Goal: Information Seeking & Learning: Find specific fact

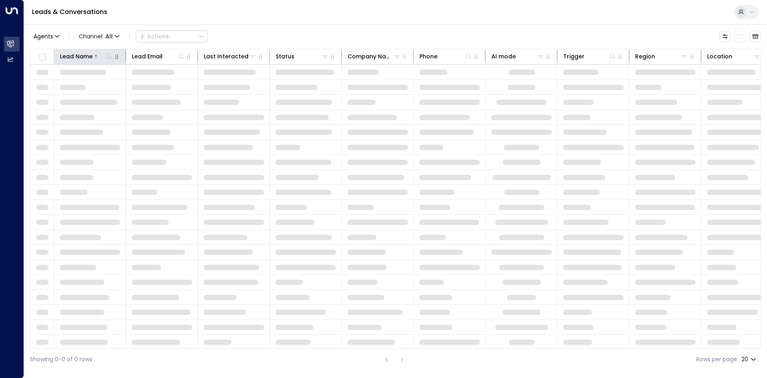
click at [108, 56] on icon at bounding box center [109, 56] width 6 height 6
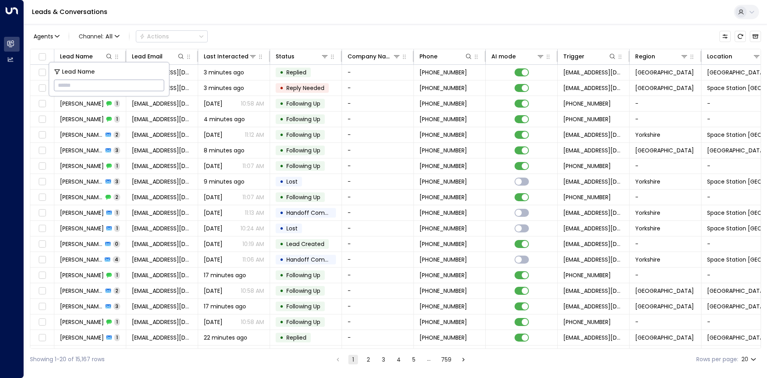
click at [112, 83] on input "text" at bounding box center [109, 85] width 110 height 15
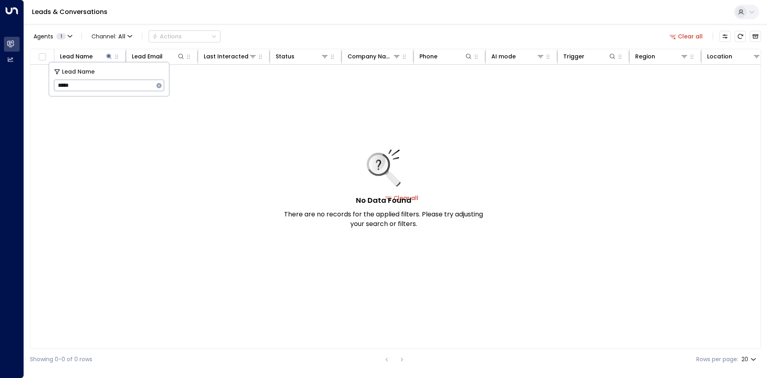
type input "****"
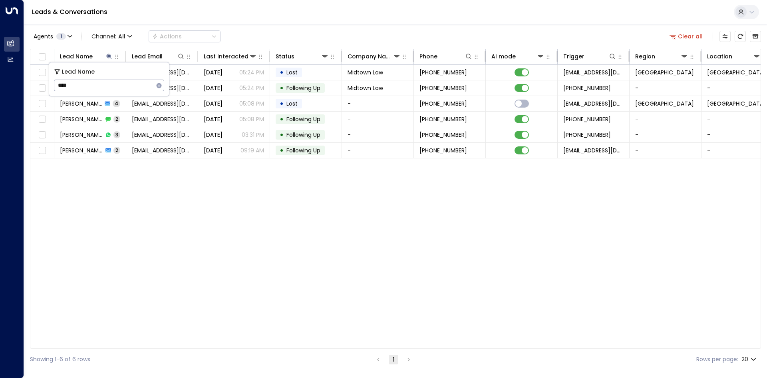
click at [135, 162] on div "Lead Name Lead Email Last Interacted Status Company Name Phone AI mode Trigger …" at bounding box center [395, 199] width 731 height 300
click at [695, 36] on button "Clear all" at bounding box center [686, 36] width 40 height 11
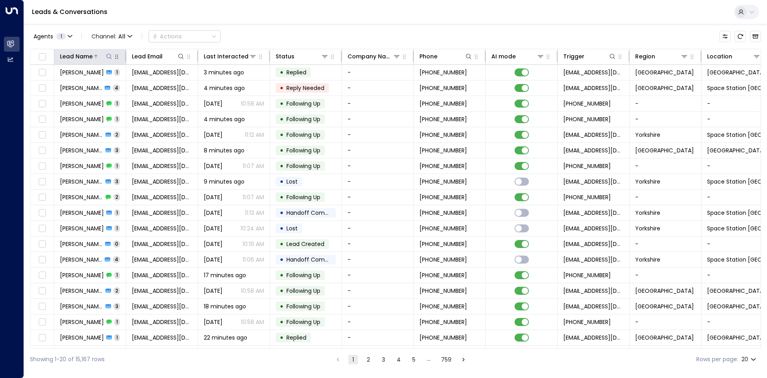
click at [107, 56] on icon at bounding box center [109, 56] width 6 height 6
type input "****"
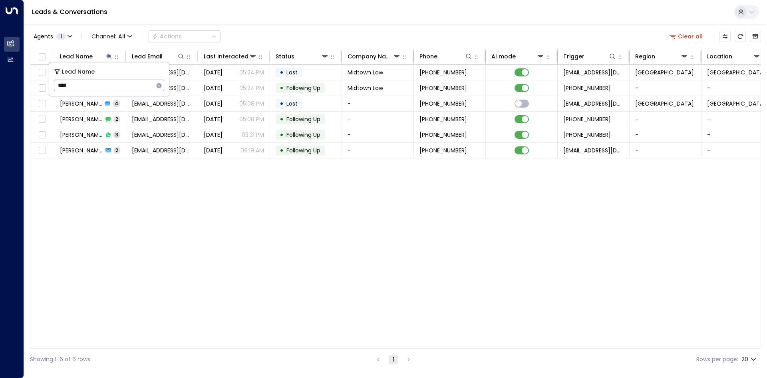
click at [165, 220] on div "Lead Name Lead Email Last Interacted Status Company Name Phone AI mode Trigger …" at bounding box center [395, 199] width 731 height 300
click at [107, 54] on icon at bounding box center [109, 56] width 6 height 6
click at [161, 85] on icon "button" at bounding box center [159, 85] width 5 height 5
click at [113, 84] on input "text" at bounding box center [109, 85] width 110 height 15
type input "********"
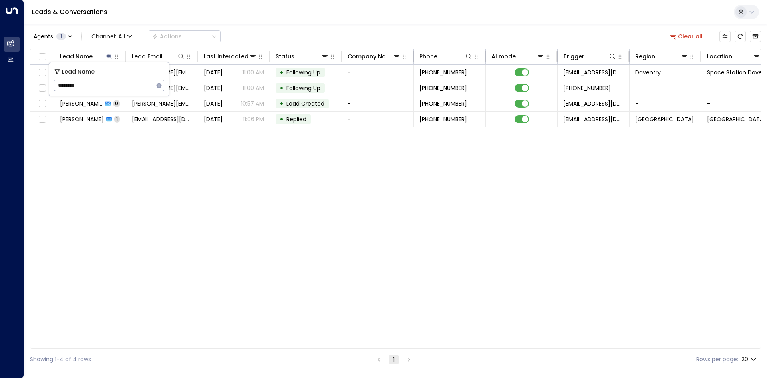
click at [139, 192] on div "Lead Name Lead Email Last Interacted Status Company Name Phone AI mode Trigger …" at bounding box center [395, 199] width 731 height 300
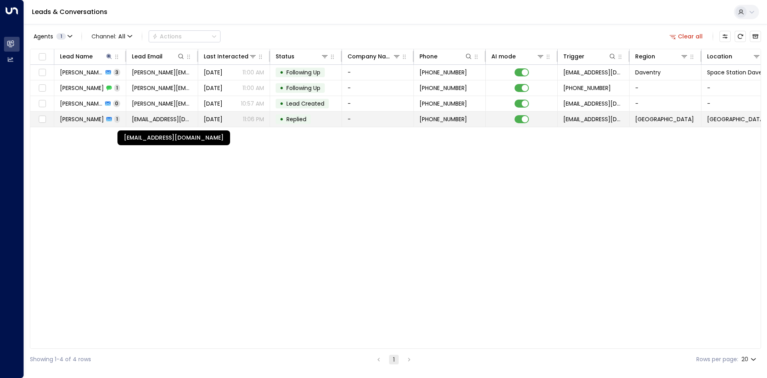
click at [150, 121] on span "[EMAIL_ADDRESS][DOMAIN_NAME]" at bounding box center [162, 119] width 60 height 8
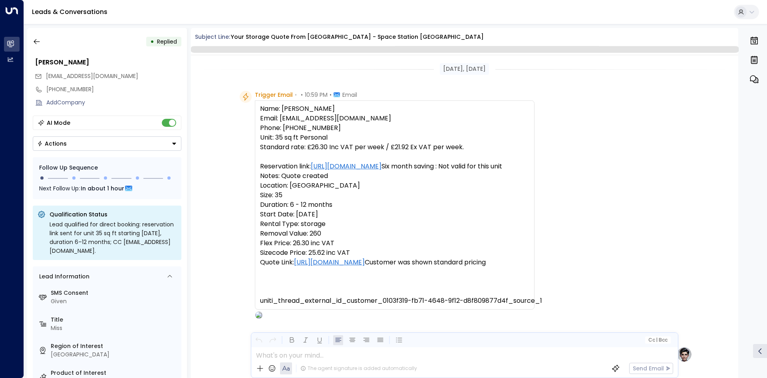
scroll to position [293, 0]
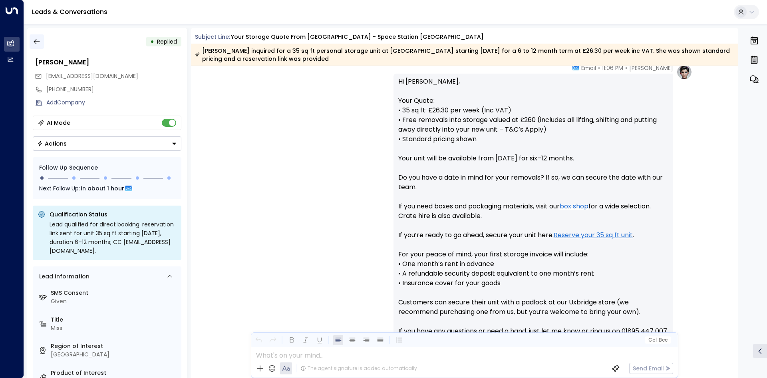
click at [39, 40] on icon "button" at bounding box center [37, 42] width 8 height 8
